Goal: Task Accomplishment & Management: Complete application form

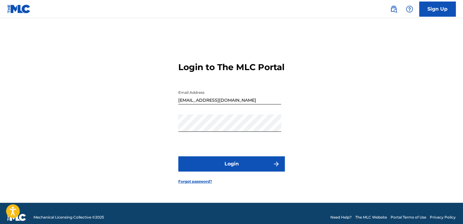
click at [232, 170] on button "Login" at bounding box center [231, 164] width 106 height 15
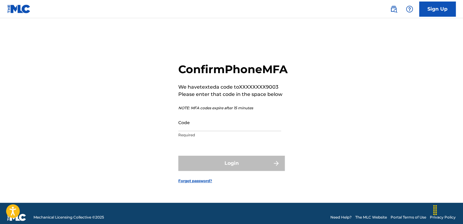
click at [202, 131] on input "Code" at bounding box center [229, 122] width 103 height 17
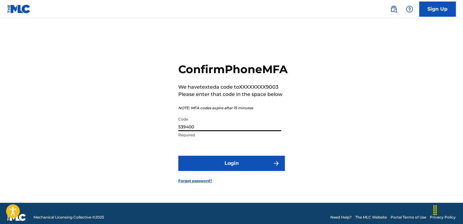
type input "539400"
click at [227, 169] on button "Login" at bounding box center [231, 163] width 106 height 15
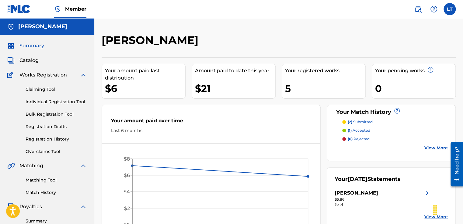
click at [30, 60] on span "Catalog" at bounding box center [28, 60] width 19 height 7
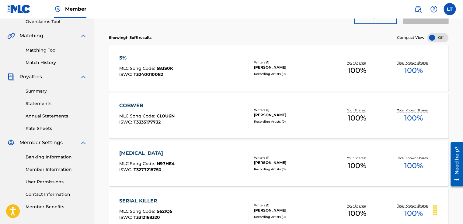
scroll to position [139, 0]
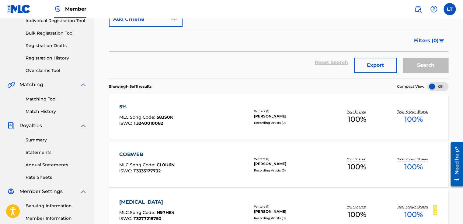
click at [215, 146] on div "COBWEB MLC Song Code : CL0U6N ISWC : T3335177732 Writers ( 1 ) LILIANA TOVAR DA…" at bounding box center [278, 165] width 339 height 46
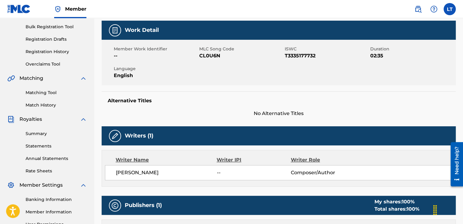
scroll to position [88, 0]
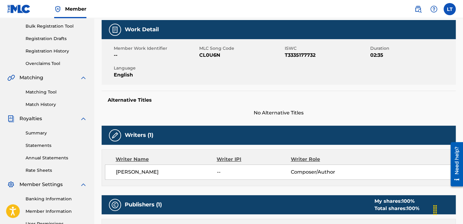
click at [34, 134] on link "Summary" at bounding box center [56, 133] width 61 height 6
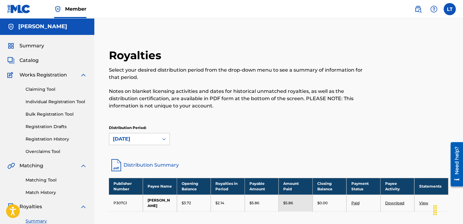
click at [35, 90] on link "Claiming Tool" at bounding box center [56, 89] width 61 height 6
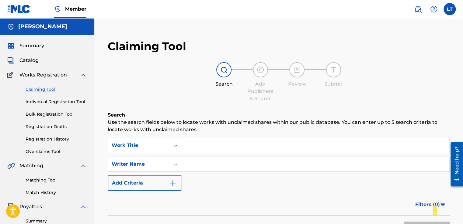
click at [198, 145] on input "Search Form" at bounding box center [315, 145] width 268 height 15
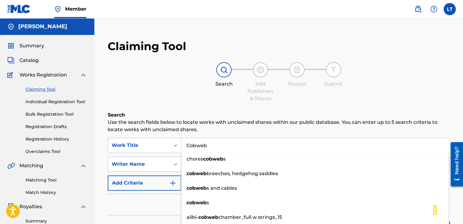
type input "Cobweb"
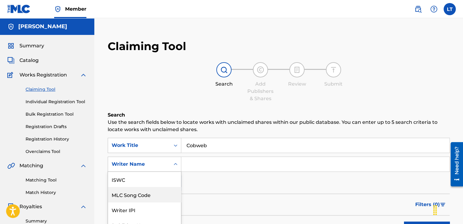
scroll to position [37, 0]
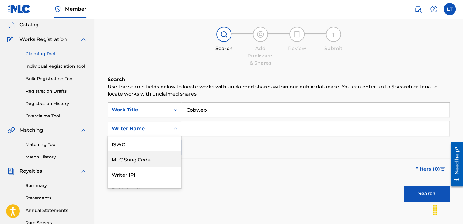
click at [163, 137] on div "7 results available. Use Up and Down to choose options, press Enter to select t…" at bounding box center [145, 128] width 74 height 15
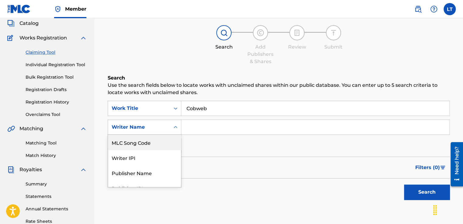
scroll to position [39, 0]
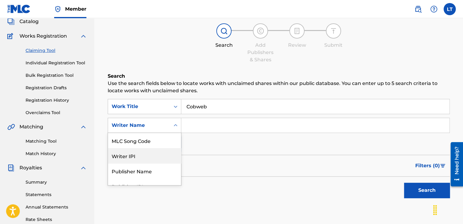
click at [198, 127] on input "Search Form" at bounding box center [315, 125] width 268 height 15
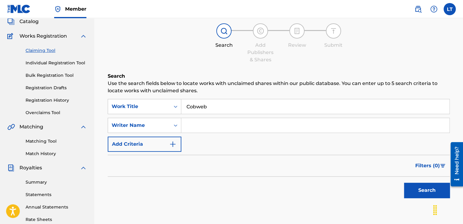
type input "[PERSON_NAME]"
click at [167, 142] on button "Add Criteria" at bounding box center [145, 144] width 74 height 15
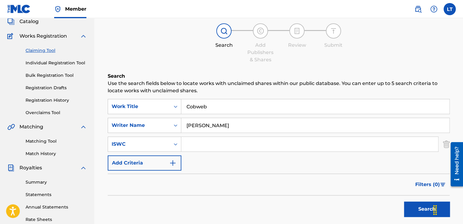
click at [192, 144] on input "Search Form" at bounding box center [309, 144] width 257 height 15
type input "T335177732"
click at [167, 165] on button "Add Criteria" at bounding box center [145, 163] width 74 height 15
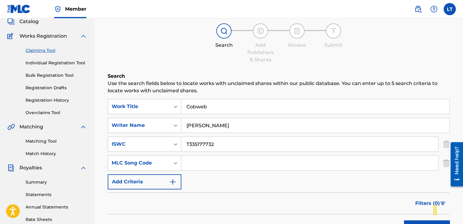
click at [191, 161] on input "Search Form" at bounding box center [309, 163] width 257 height 15
click at [175, 179] on img "Search Form" at bounding box center [172, 181] width 7 height 7
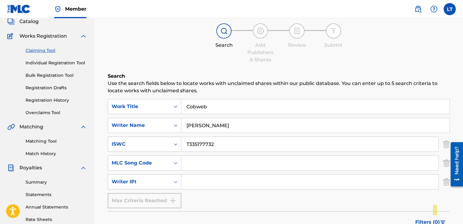
click at [188, 180] on input "Search Form" at bounding box center [309, 182] width 257 height 15
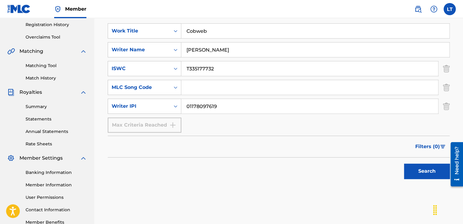
scroll to position [123, 0]
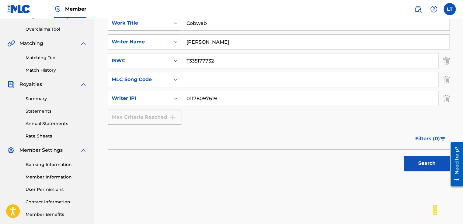
click at [415, 163] on button "Search" at bounding box center [427, 163] width 46 height 15
click at [222, 101] on input "01178097619" at bounding box center [309, 98] width 257 height 15
type input "0"
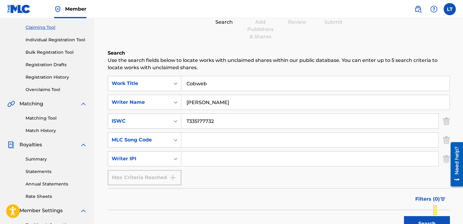
scroll to position [62, 0]
click at [195, 158] on input "Search Form" at bounding box center [309, 158] width 257 height 15
type input "01178097619"
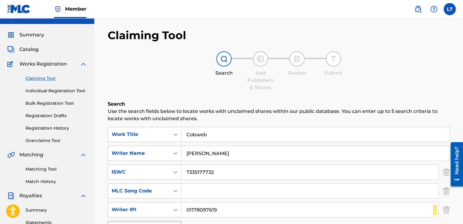
scroll to position [11, 0]
click at [40, 169] on link "Matching Tool" at bounding box center [56, 169] width 61 height 6
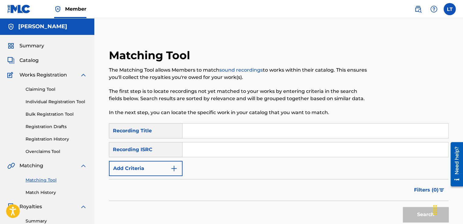
click at [196, 132] on input "Search Form" at bounding box center [314, 131] width 265 height 15
type input "Cobweb"
click at [197, 148] on input "Search Form" at bounding box center [314, 150] width 265 height 15
paste input "QZNWQ2565092"
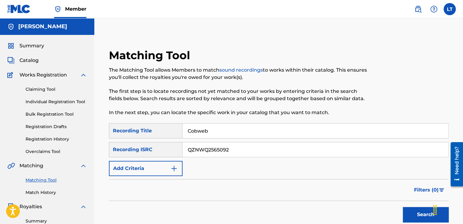
type input "QZNWQ2565092"
click at [171, 168] on img "Search Form" at bounding box center [173, 168] width 7 height 7
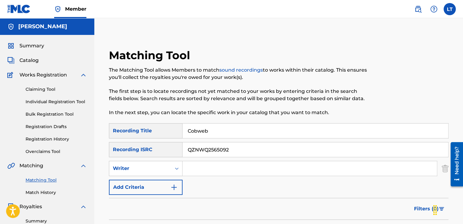
click at [192, 170] on input "Search Form" at bounding box center [309, 168] width 254 height 15
type input "[PERSON_NAME]"
click at [169, 188] on button "Add Criteria" at bounding box center [146, 187] width 74 height 15
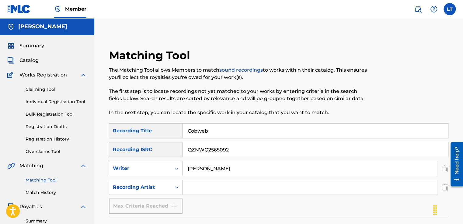
click at [192, 188] on input "Search Form" at bounding box center [309, 187] width 254 height 15
type input "[PERSON_NAME]"
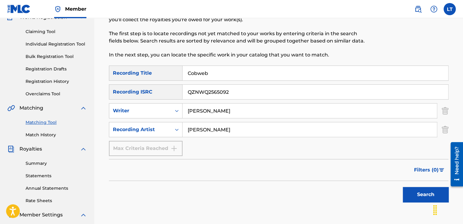
scroll to position [61, 0]
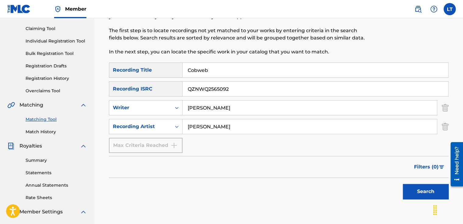
click at [415, 189] on button "Search" at bounding box center [426, 191] width 46 height 15
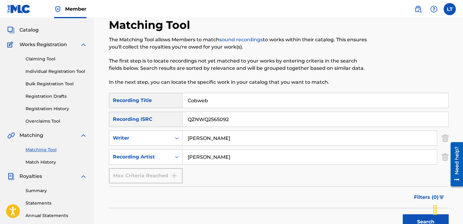
scroll to position [0, 0]
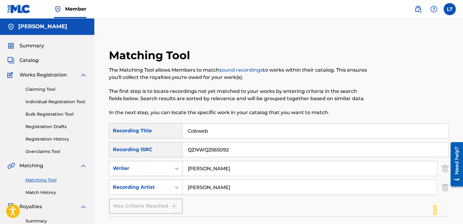
click at [248, 69] on link "sound recordings" at bounding box center [240, 70] width 43 height 6
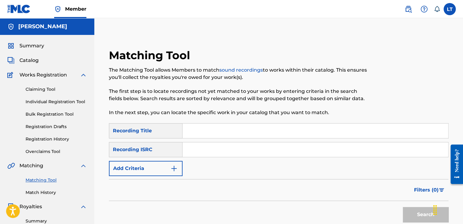
click at [54, 102] on link "Individual Registration Tool" at bounding box center [56, 102] width 61 height 6
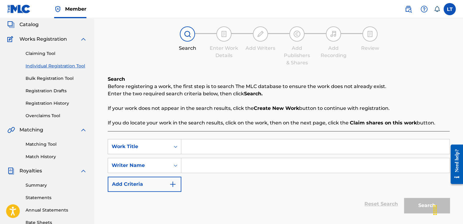
scroll to position [37, 0]
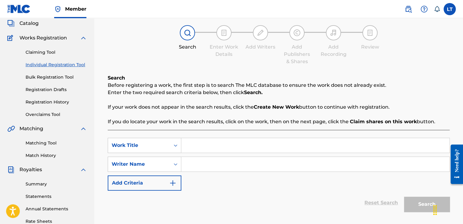
click at [217, 149] on input "Search Form" at bounding box center [315, 145] width 268 height 15
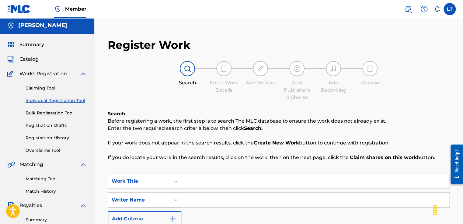
scroll to position [0, 0]
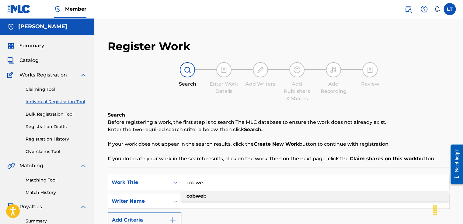
click at [214, 198] on div "cobwe b" at bounding box center [314, 196] width 267 height 11
type input "cobweb"
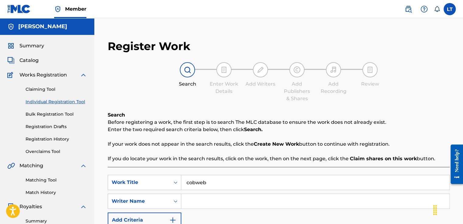
scroll to position [21, 0]
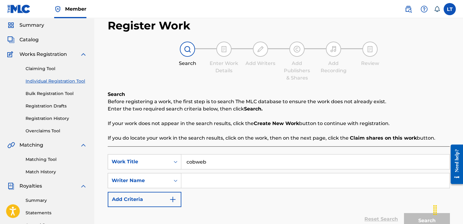
click at [202, 181] on input "Search Form" at bounding box center [315, 181] width 268 height 15
type input "[PERSON_NAME] [PERSON_NAME]"
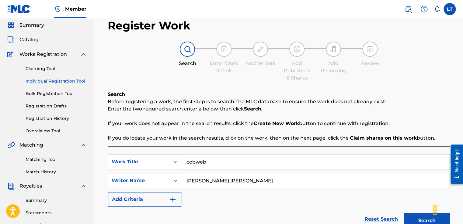
click at [168, 199] on button "Add Criteria" at bounding box center [145, 199] width 74 height 15
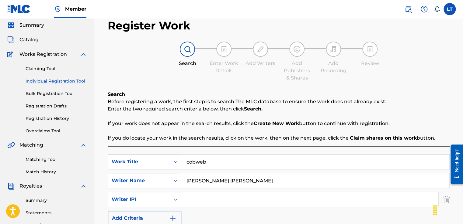
click at [192, 199] on input "Search Form" at bounding box center [309, 199] width 257 height 15
type input "01178097619"
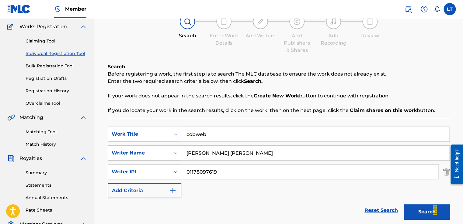
scroll to position [49, 0]
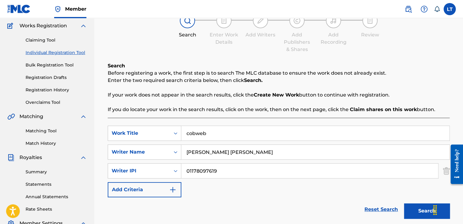
click at [171, 195] on button "Add Criteria" at bounding box center [145, 189] width 74 height 15
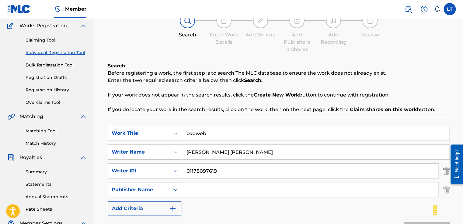
scroll to position [82, 0]
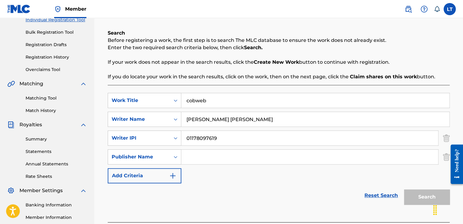
click at [173, 176] on img "Search Form" at bounding box center [172, 175] width 7 height 7
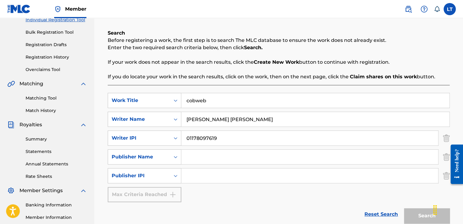
click at [193, 177] on input "Search Form" at bounding box center [309, 176] width 257 height 15
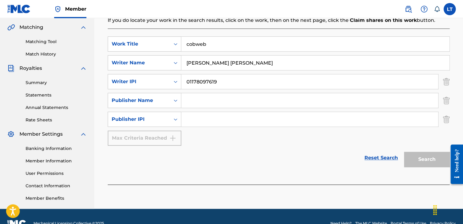
scroll to position [140, 0]
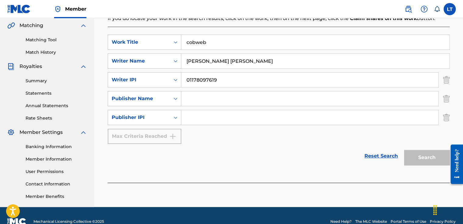
click at [187, 98] on input "Search Form" at bounding box center [309, 99] width 257 height 15
type input "[PERSON_NAME]"
click at [173, 120] on div "Search Form" at bounding box center [175, 117] width 11 height 11
click at [190, 117] on input "Search Form" at bounding box center [309, 117] width 257 height 15
type input "01178097619"
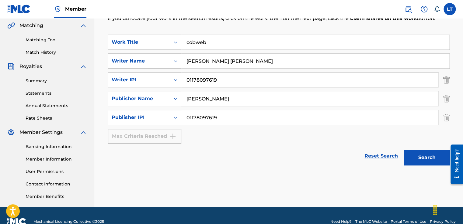
click at [419, 155] on button "Search" at bounding box center [427, 157] width 46 height 15
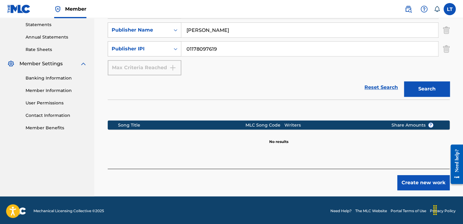
scroll to position [210, 0]
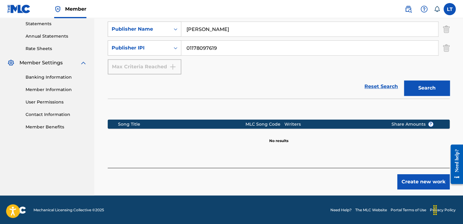
click at [419, 182] on button "Create new work" at bounding box center [423, 182] width 52 height 15
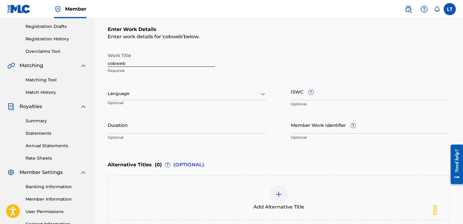
scroll to position [111, 0]
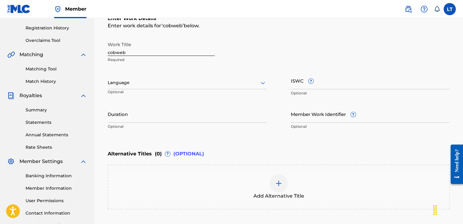
click at [345, 81] on input "ISWC ?" at bounding box center [370, 80] width 159 height 17
type input "T3335177732"
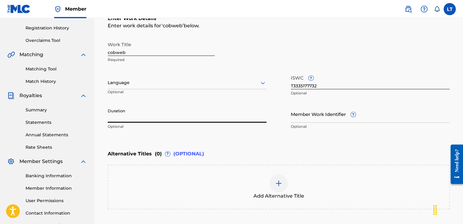
click at [178, 115] on input "Duration" at bounding box center [187, 113] width 159 height 17
type input "2"
type input "02:35"
click at [157, 81] on div at bounding box center [187, 83] width 159 height 8
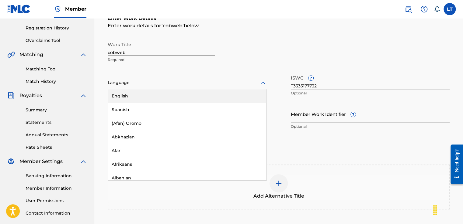
click at [154, 95] on div "English" at bounding box center [187, 96] width 158 height 14
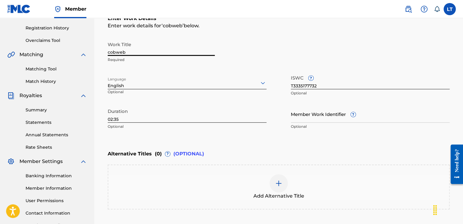
click at [155, 48] on input "cobweb" at bounding box center [161, 47] width 107 height 17
type input "c"
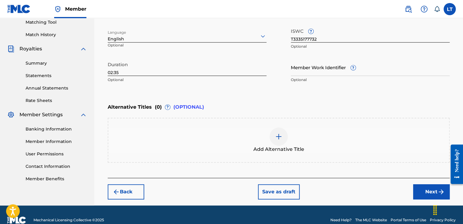
scroll to position [168, 0]
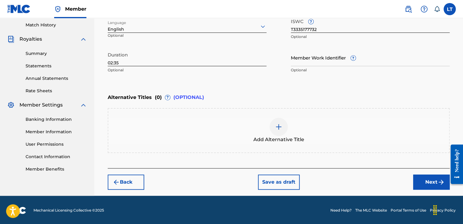
type input "Cobweb"
click at [430, 179] on button "Next" at bounding box center [431, 182] width 36 height 15
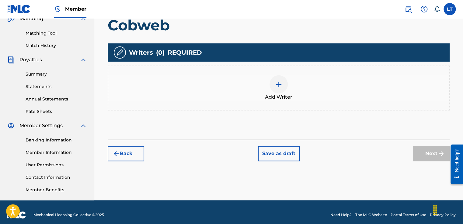
scroll to position [152, 0]
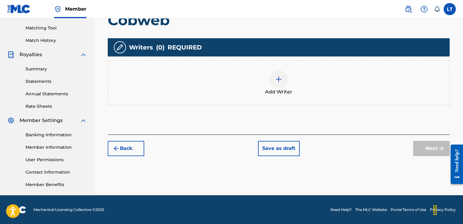
click at [123, 147] on button "Back" at bounding box center [126, 148] width 36 height 15
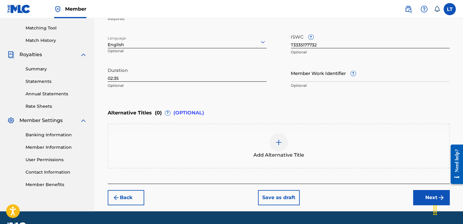
click at [124, 202] on button "Back" at bounding box center [126, 197] width 36 height 15
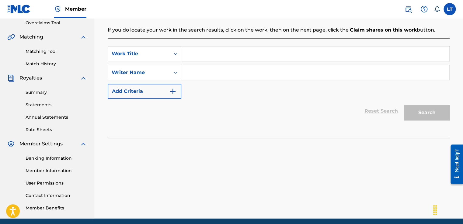
scroll to position [118, 0]
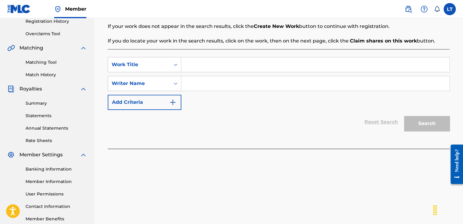
click at [40, 77] on link "Match History" at bounding box center [56, 75] width 61 height 6
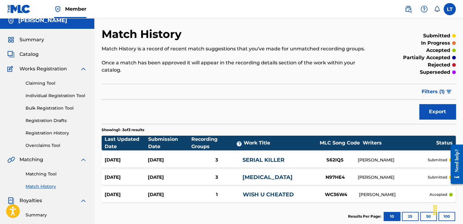
scroll to position [7, 0]
